Goal: Check status: Check status

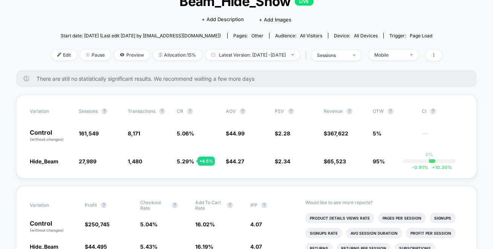
scroll to position [58, 0]
click at [247, 55] on span "Latest Version: [DATE] - [DATE]" at bounding box center [252, 54] width 94 height 10
select select "*"
select select "****"
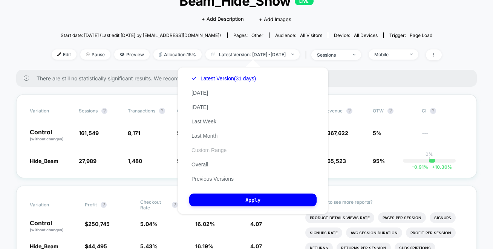
click at [212, 152] on button "Custom Range" at bounding box center [209, 150] width 40 height 7
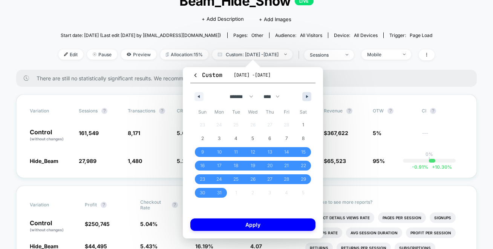
click at [304, 95] on button "button" at bounding box center [306, 96] width 9 height 9
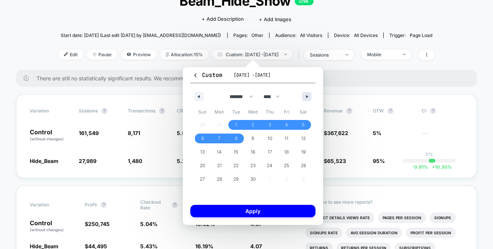
click at [305, 95] on button "button" at bounding box center [306, 96] width 9 height 9
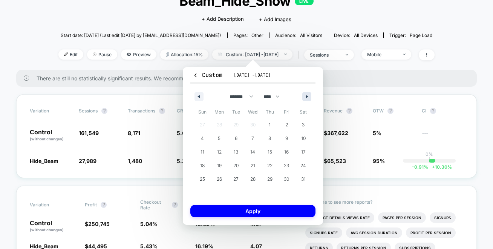
click at [305, 95] on button "button" at bounding box center [306, 96] width 9 height 9
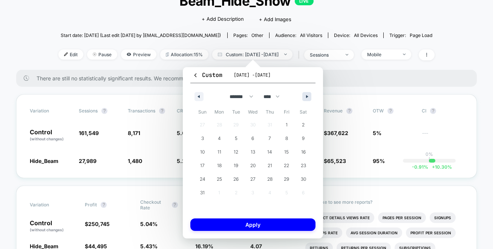
click at [305, 95] on button "button" at bounding box center [306, 96] width 9 height 9
select select "*"
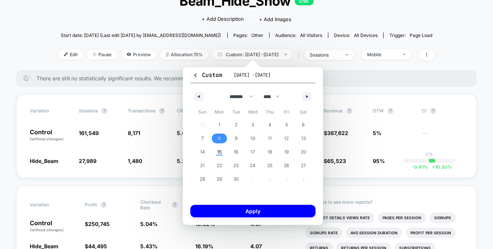
click at [224, 138] on span "8" at bounding box center [219, 138] width 17 height 10
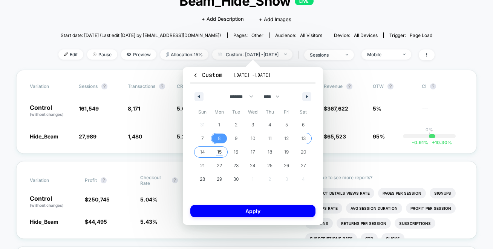
click at [220, 153] on span "15" at bounding box center [219, 152] width 5 height 14
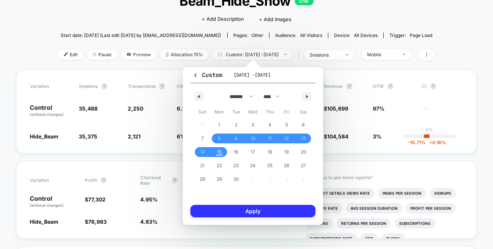
click at [243, 208] on button "Apply" at bounding box center [252, 211] width 125 height 12
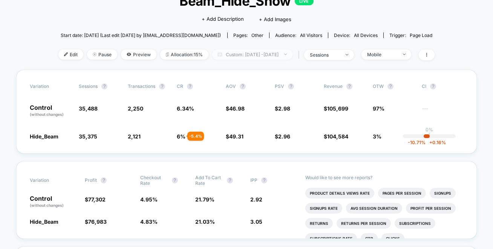
click at [258, 53] on span "Custom: [DATE] - [DATE]" at bounding box center [252, 54] width 80 height 10
select select "*"
select select "****"
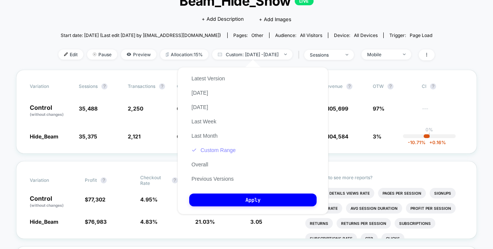
click at [223, 147] on button "Custom Range" at bounding box center [213, 150] width 49 height 7
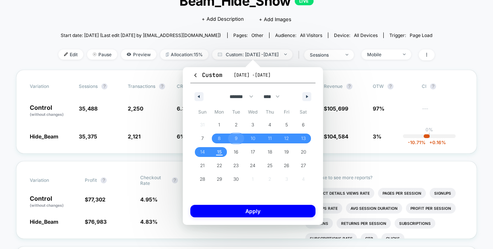
click at [235, 140] on span "9" at bounding box center [236, 139] width 3 height 14
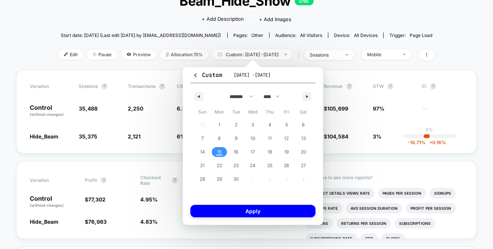
click at [219, 153] on span "15" at bounding box center [219, 152] width 5 height 14
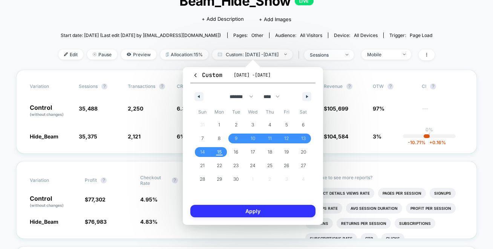
click at [248, 211] on button "Apply" at bounding box center [252, 211] width 125 height 12
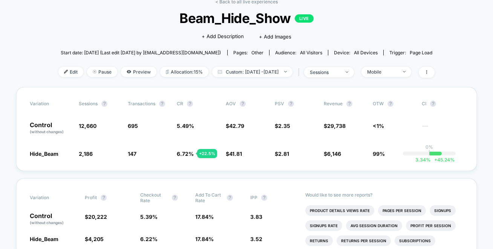
scroll to position [48, 0]
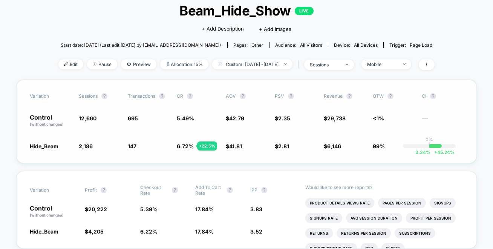
click at [283, 103] on div "Variation Sessions ? Transactions ? CR ? AOV ? PSV ? Revenue ? OTW ? CI ? Contr…" at bounding box center [246, 122] width 460 height 84
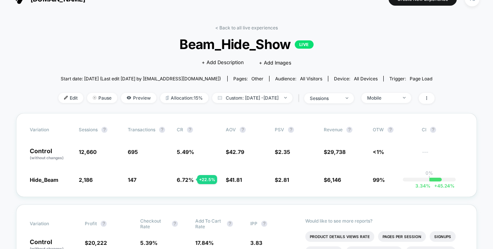
scroll to position [0, 0]
